Goal: Navigation & Orientation: Understand site structure

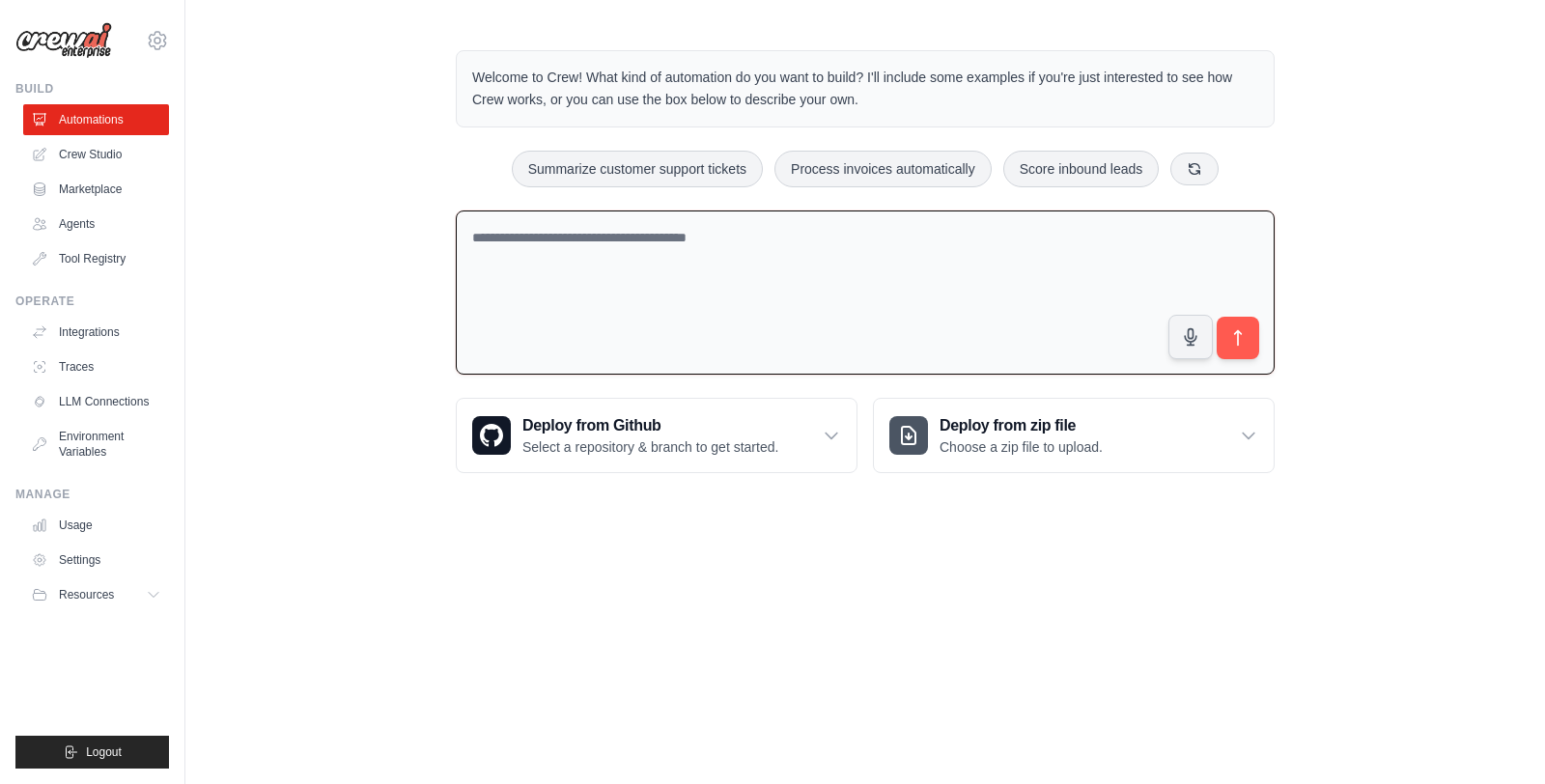
drag, startPoint x: 458, startPoint y: 298, endPoint x: 471, endPoint y: 300, distance: 13.2
click at [471, 300] on textarea at bounding box center [865, 293] width 819 height 165
click at [343, 301] on div "Welcome to Crew! What kind of automation do you want to build? I'll include som…" at bounding box center [865, 261] width 1360 height 484
click at [371, 273] on div "Welcome to Crew! What kind of automation do you want to build? I'll include som…" at bounding box center [865, 261] width 1360 height 484
click at [107, 152] on link "Crew Studio" at bounding box center [98, 154] width 146 height 31
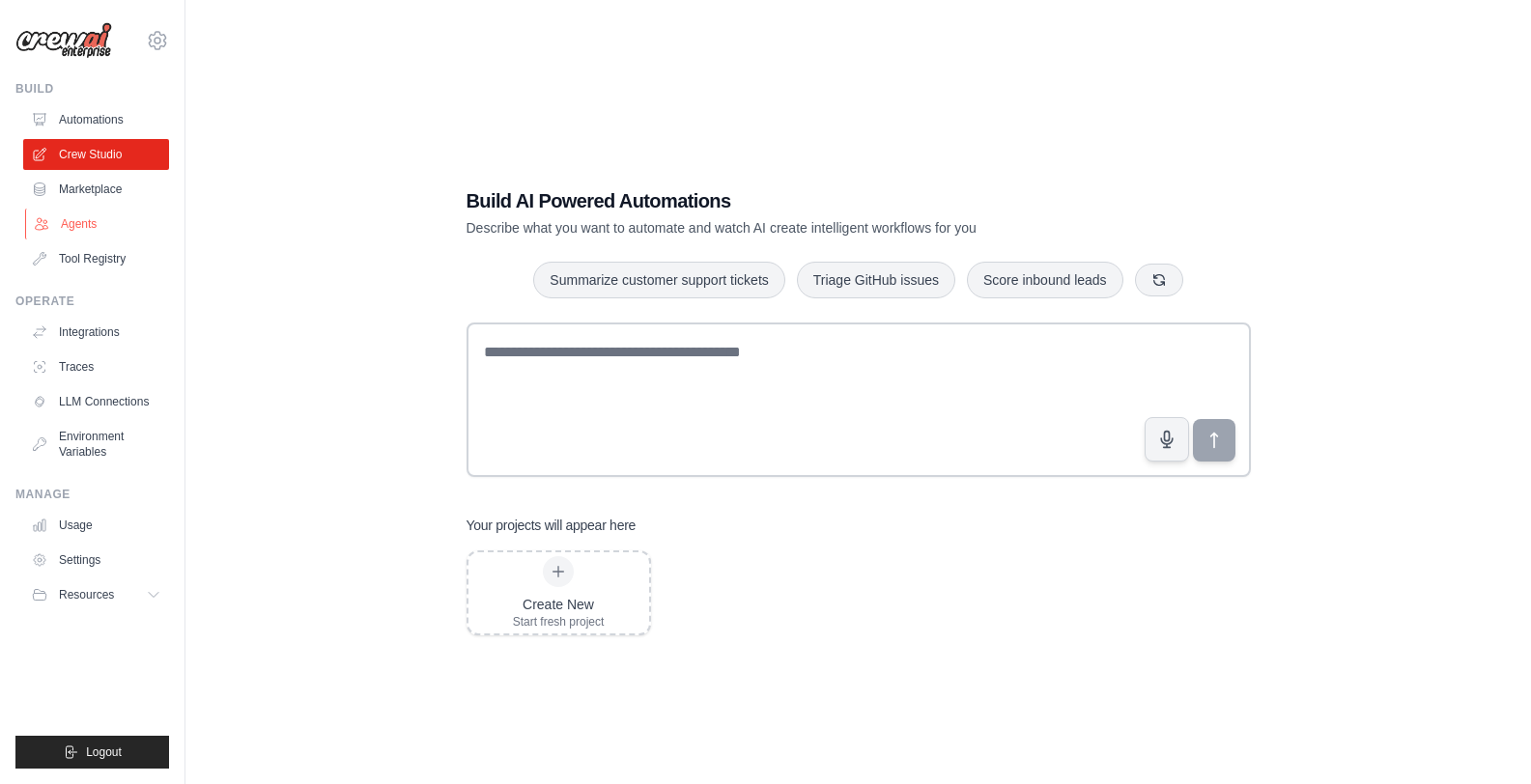
click at [65, 228] on link "Agents" at bounding box center [98, 224] width 146 height 31
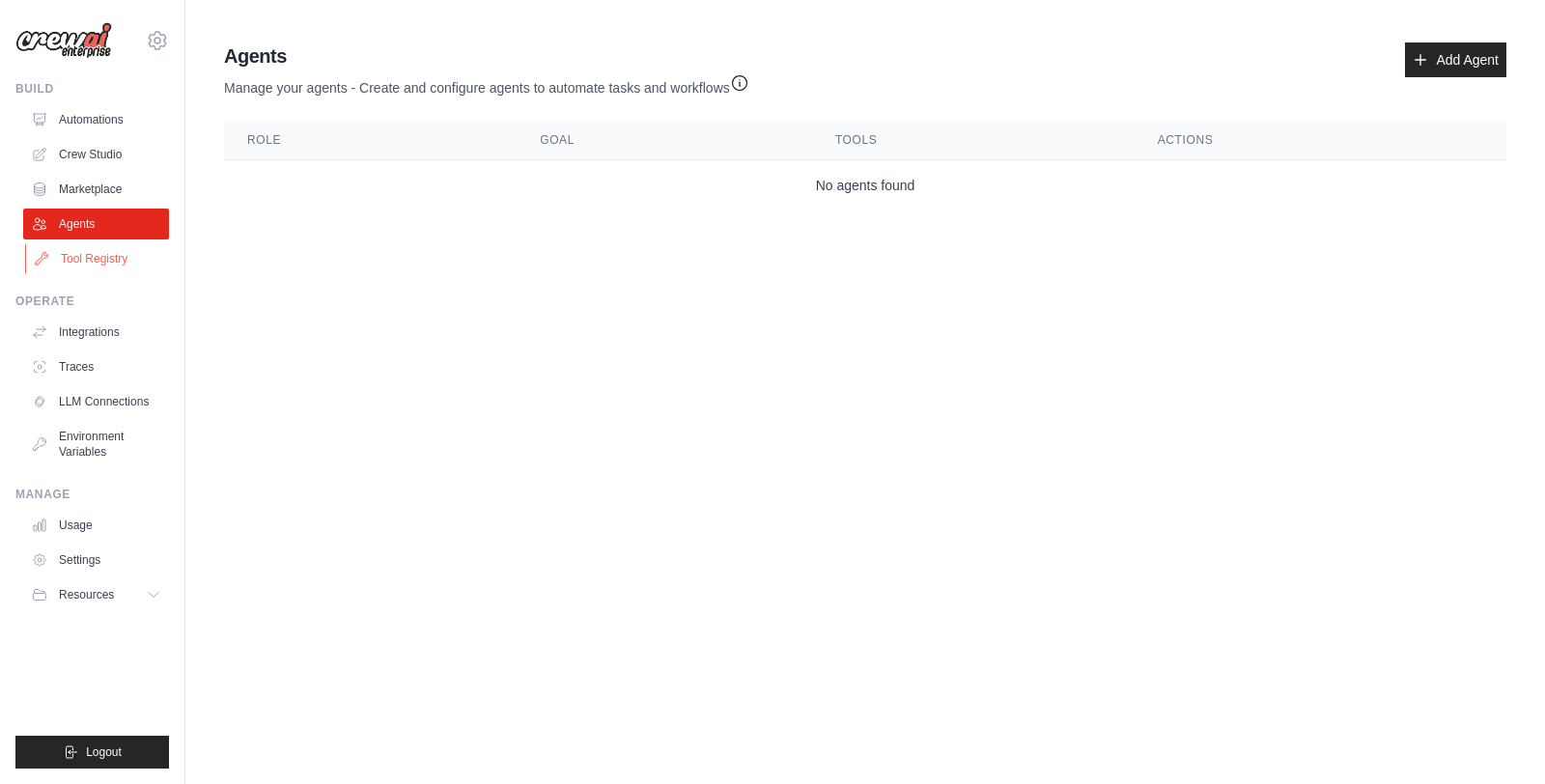
click at [78, 262] on link "Tool Registry" at bounding box center [98, 259] width 146 height 31
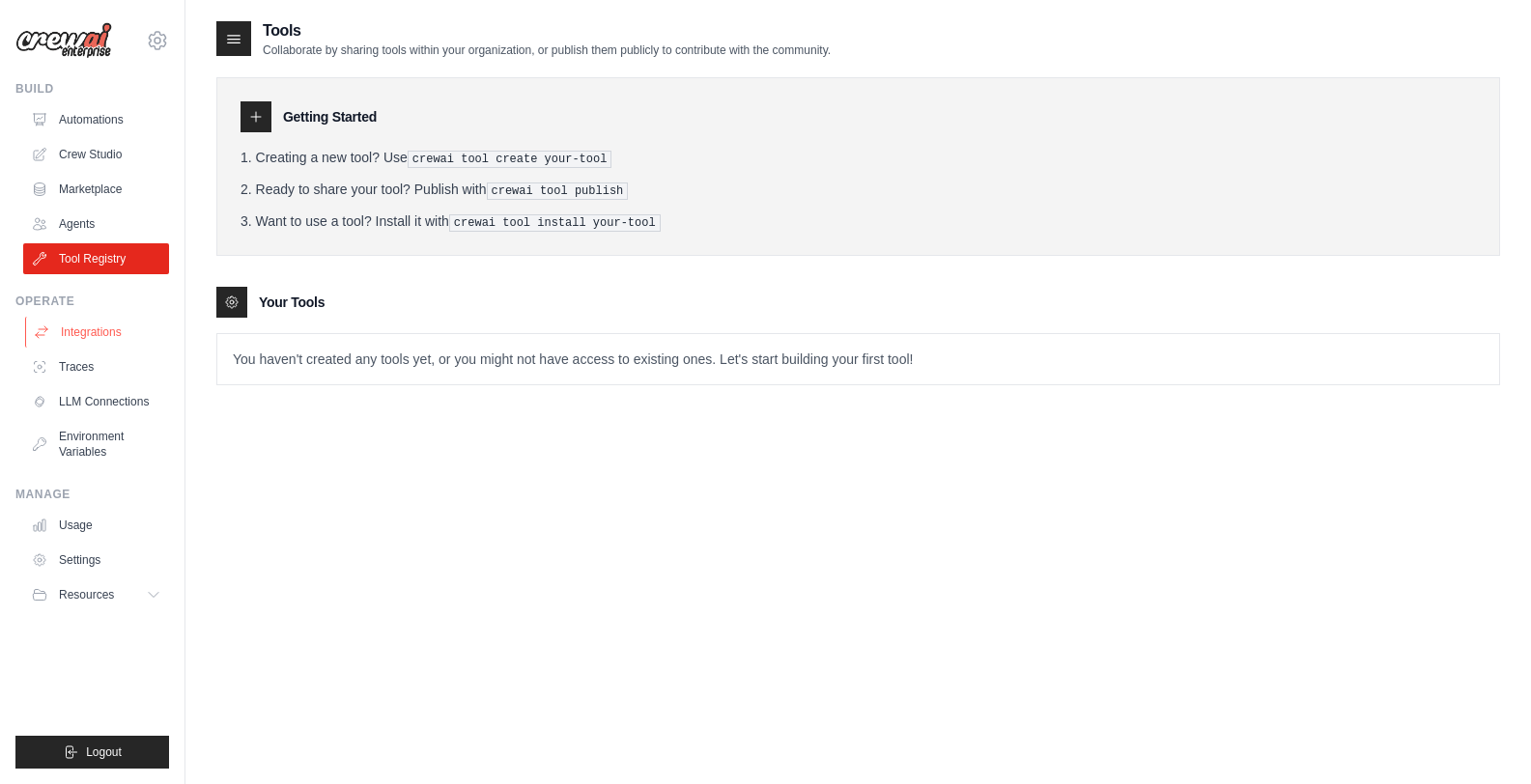
click at [95, 332] on link "Integrations" at bounding box center [98, 332] width 146 height 31
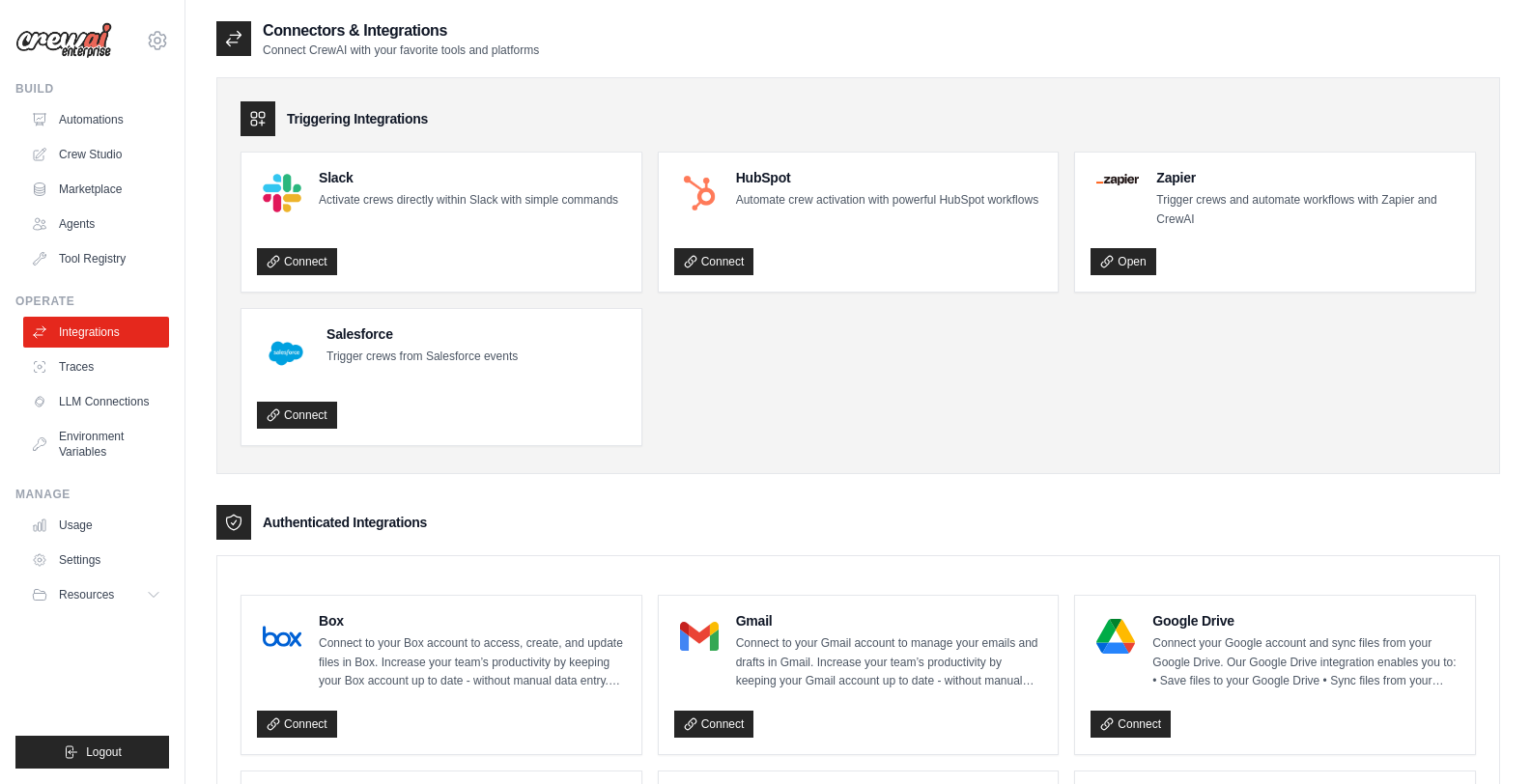
click at [101, 384] on ul "Integrations Traces LLM Connections Environment Variables" at bounding box center [96, 392] width 146 height 151
click at [90, 367] on link "Traces" at bounding box center [98, 367] width 146 height 31
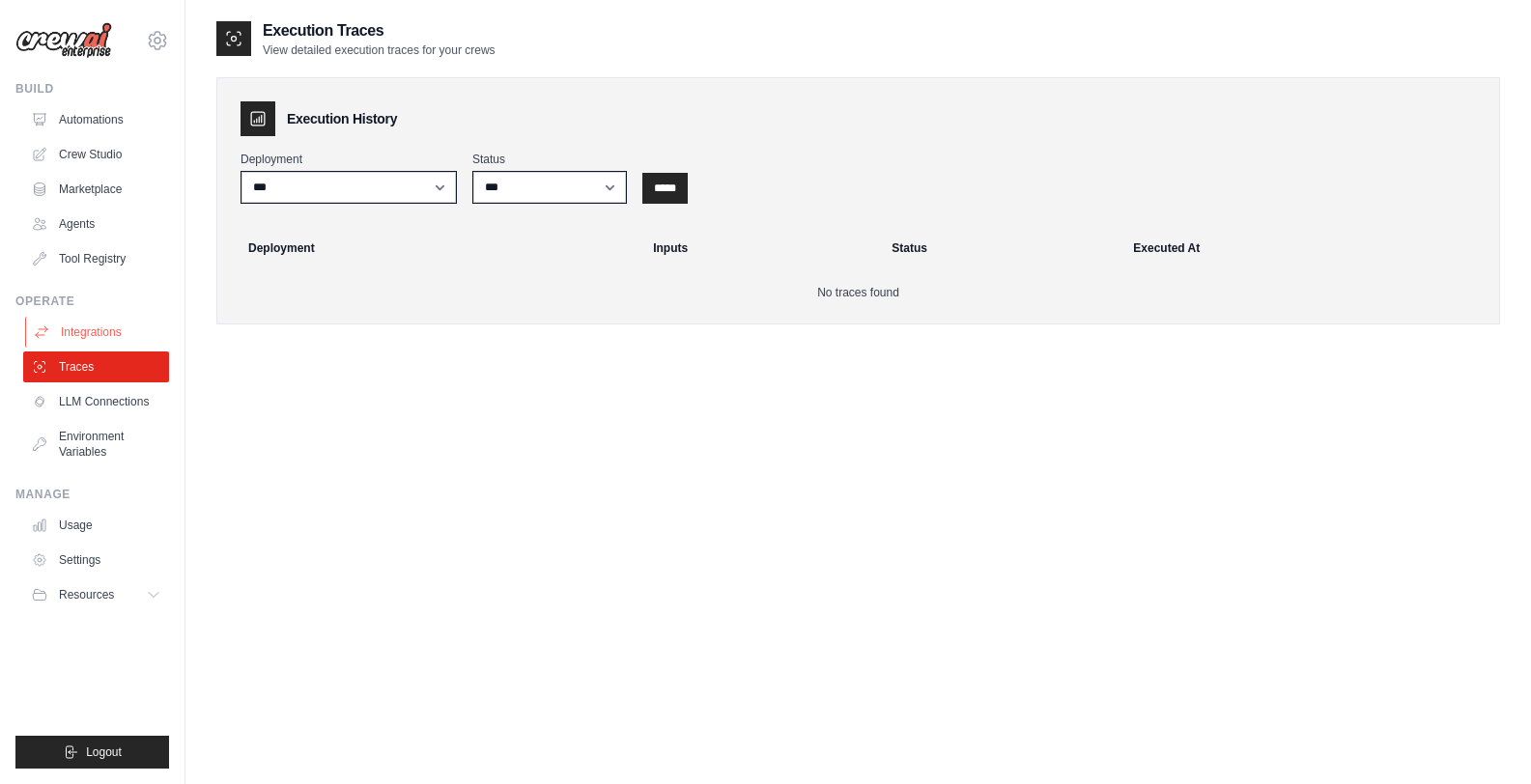
click at [88, 335] on link "Integrations" at bounding box center [98, 332] width 146 height 31
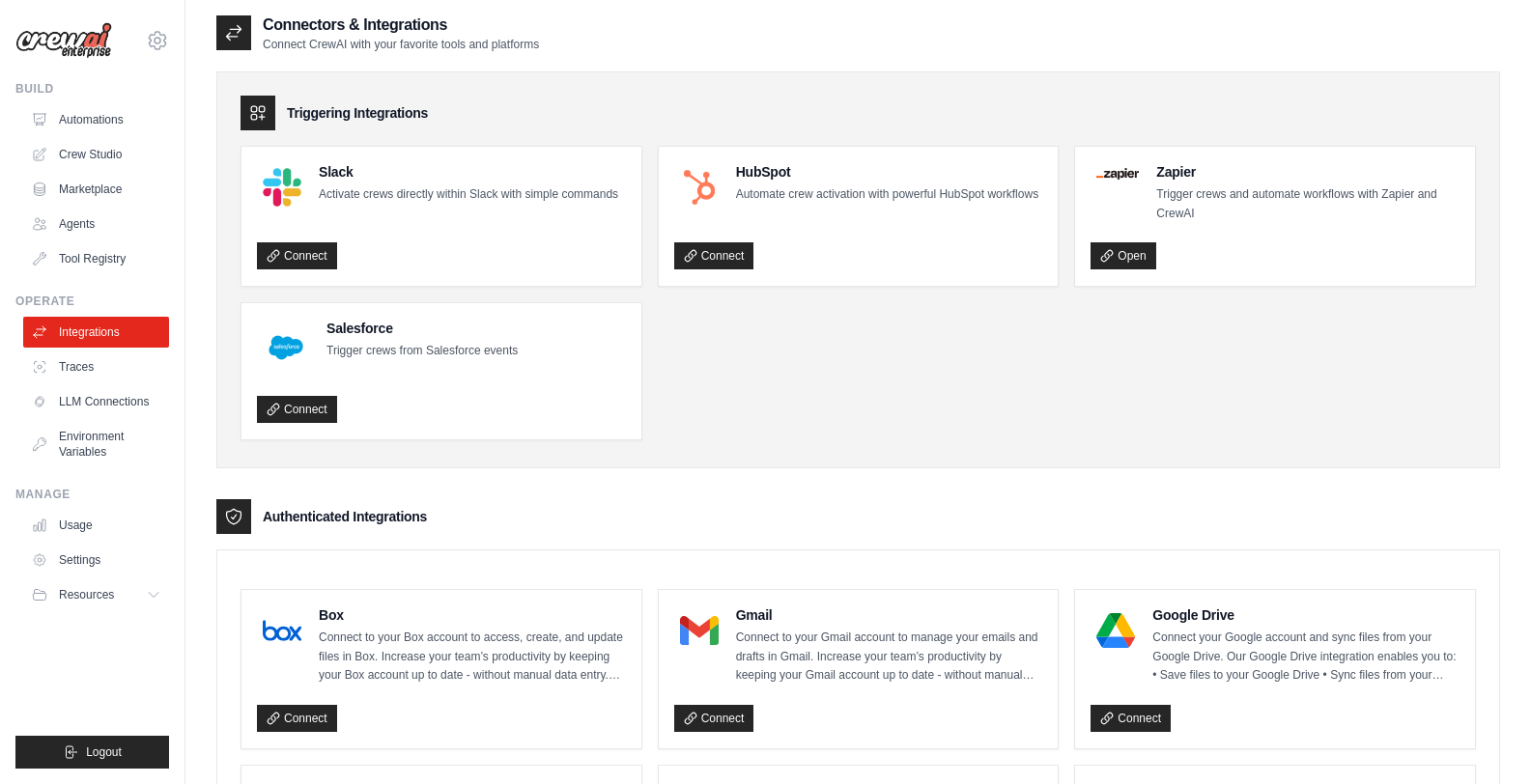
scroll to position [15, 0]
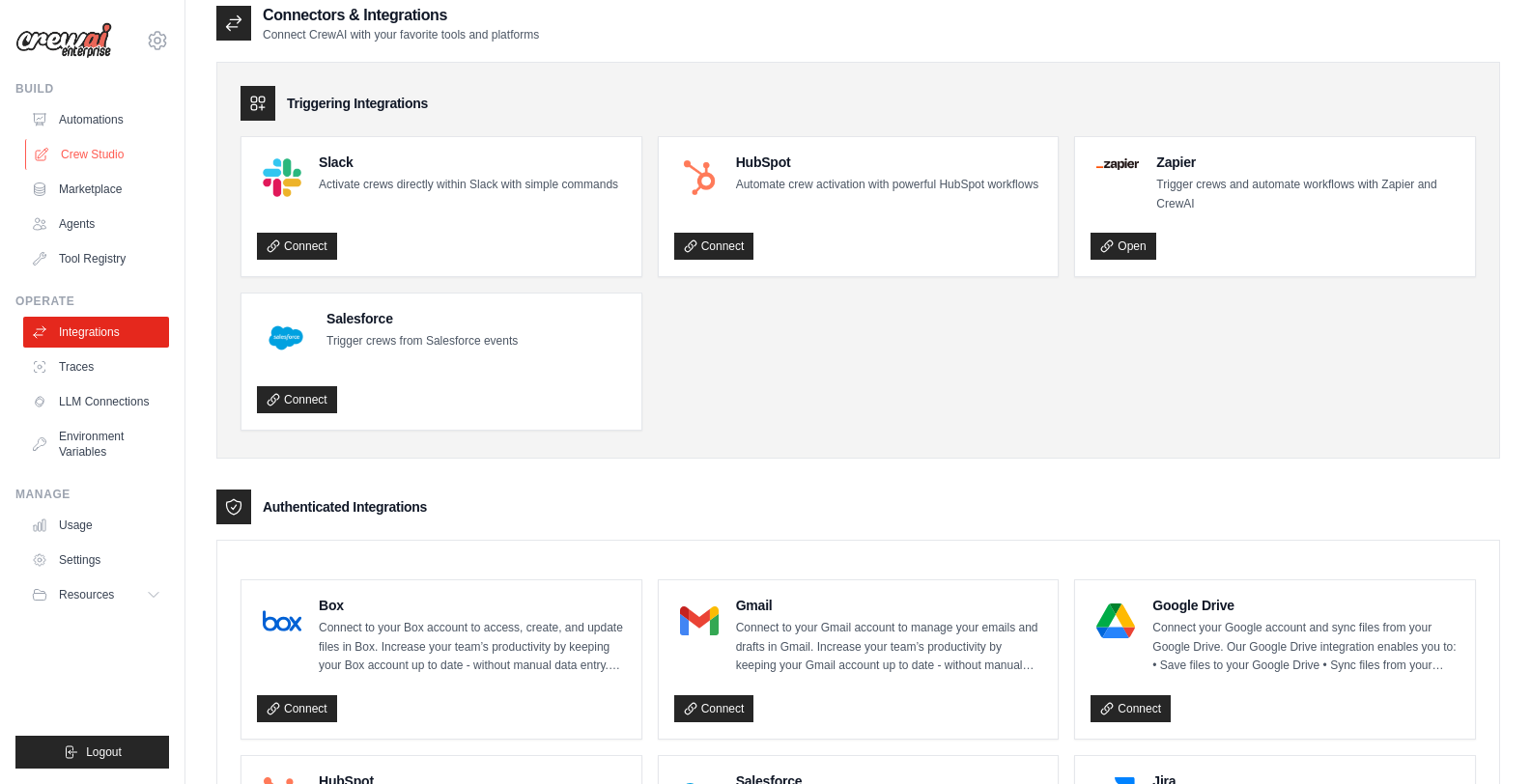
click at [110, 147] on link "Crew Studio" at bounding box center [98, 154] width 146 height 31
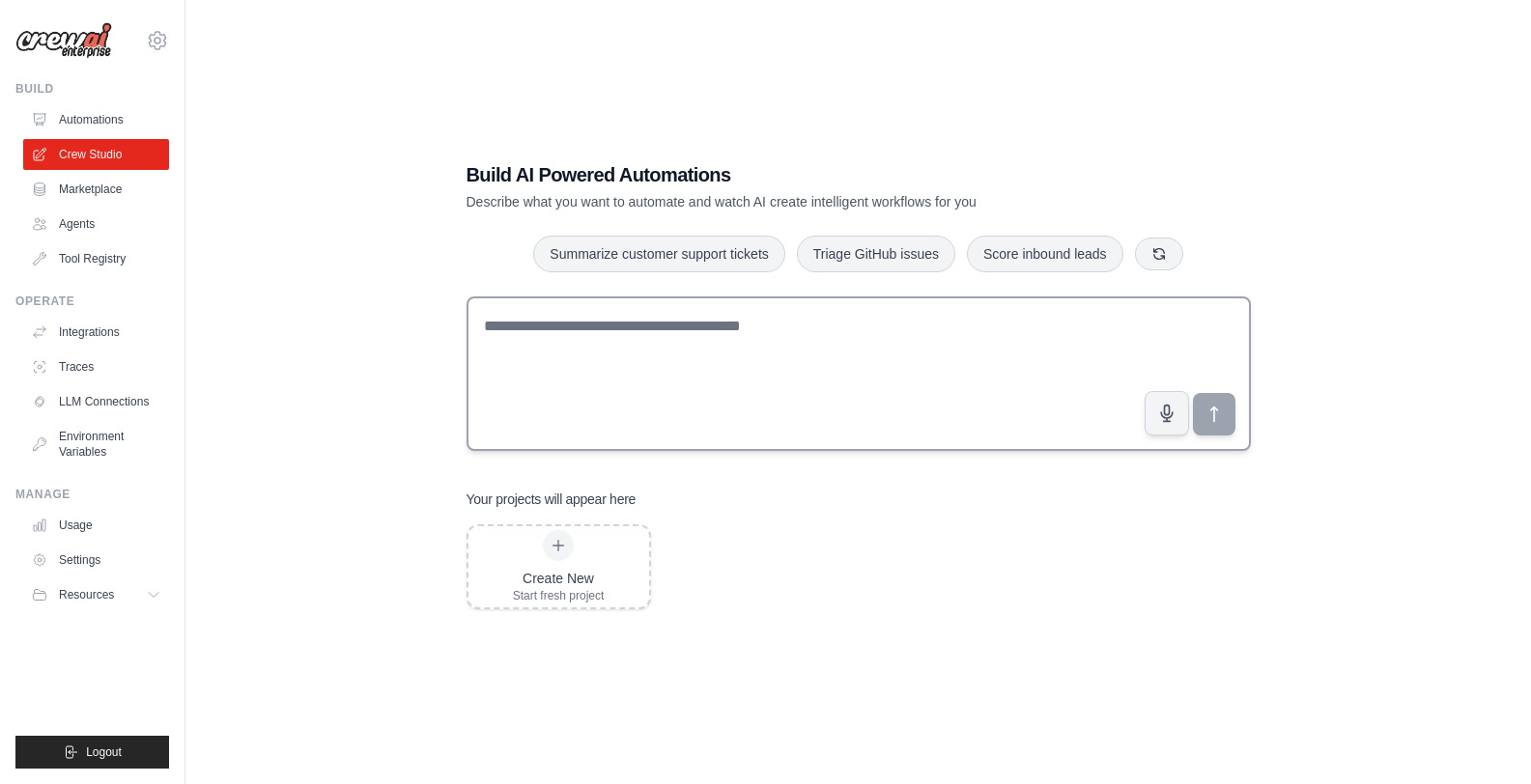
scroll to position [39, 0]
